Goal: Find specific page/section: Find specific page/section

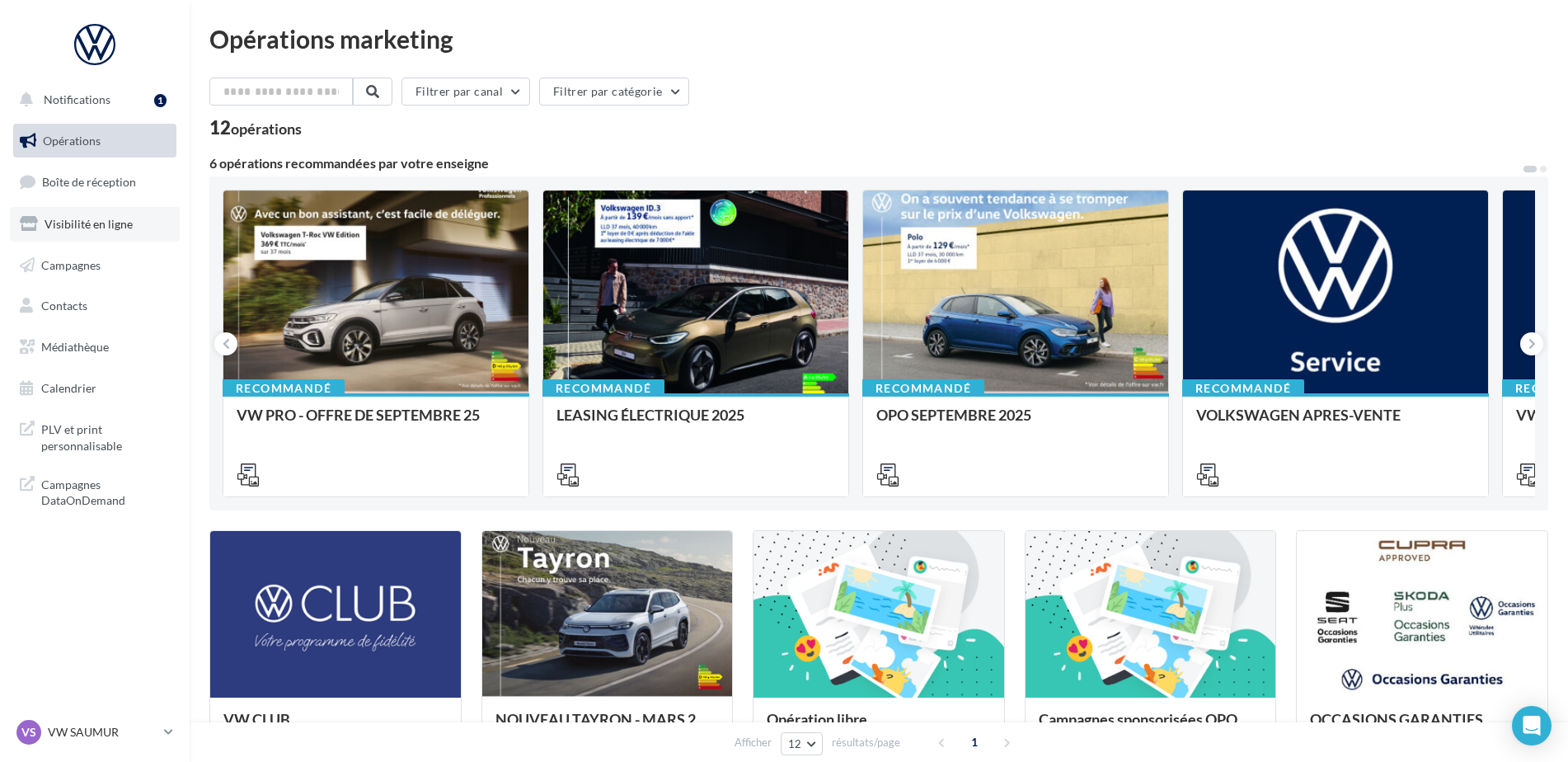
click at [87, 233] on link "Visibilité en ligne" at bounding box center [95, 224] width 170 height 35
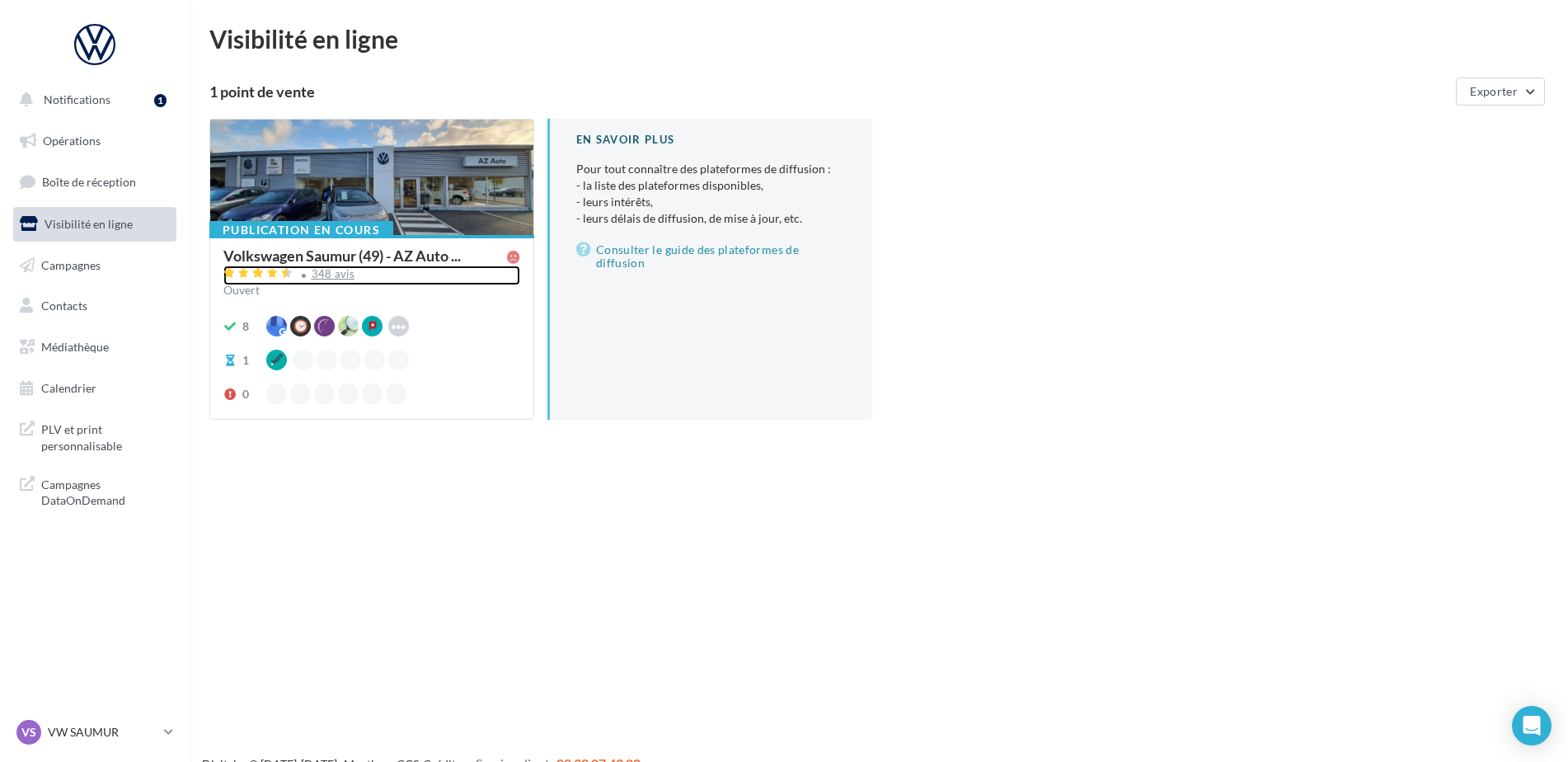
click at [309, 272] on div "348 avis" at bounding box center [371, 276] width 296 height 20
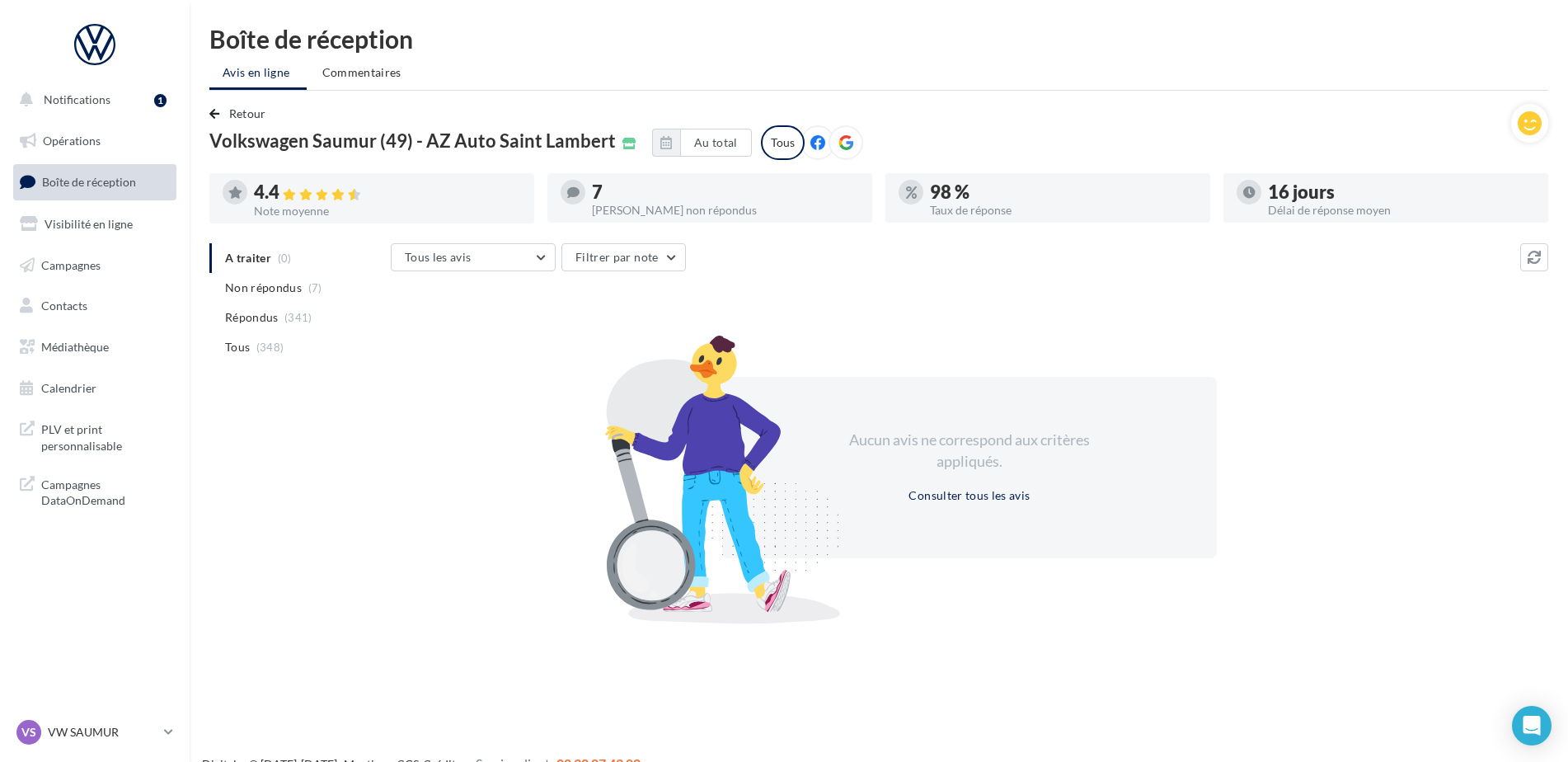
click at [71, 730] on p "VW SAUMUR" at bounding box center [102, 732] width 110 height 17
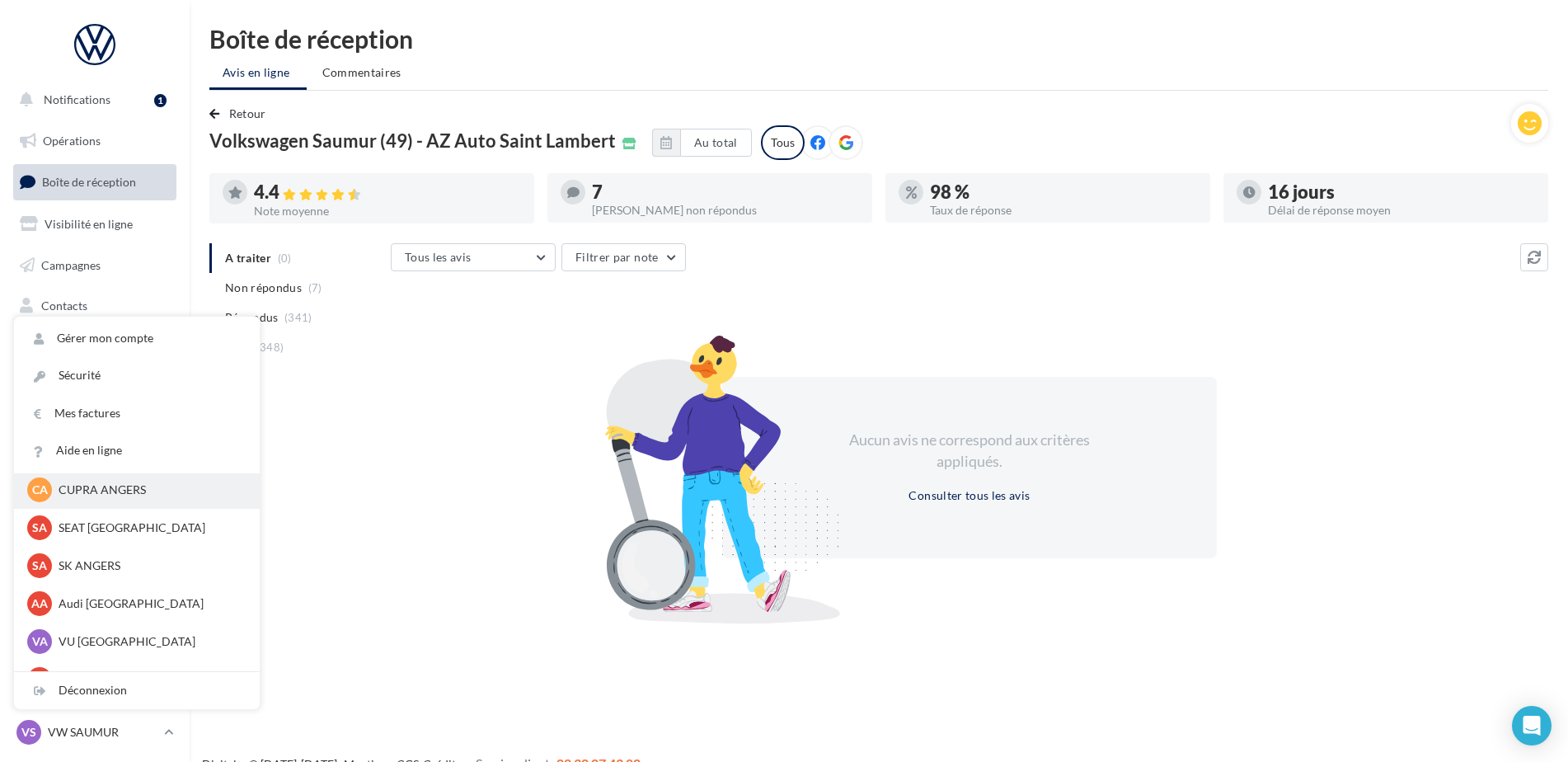
scroll to position [87, 0]
click at [92, 602] on p "Audi [GEOGRAPHIC_DATA]" at bounding box center [149, 603] width 182 height 17
